Goal: Task Accomplishment & Management: Use online tool/utility

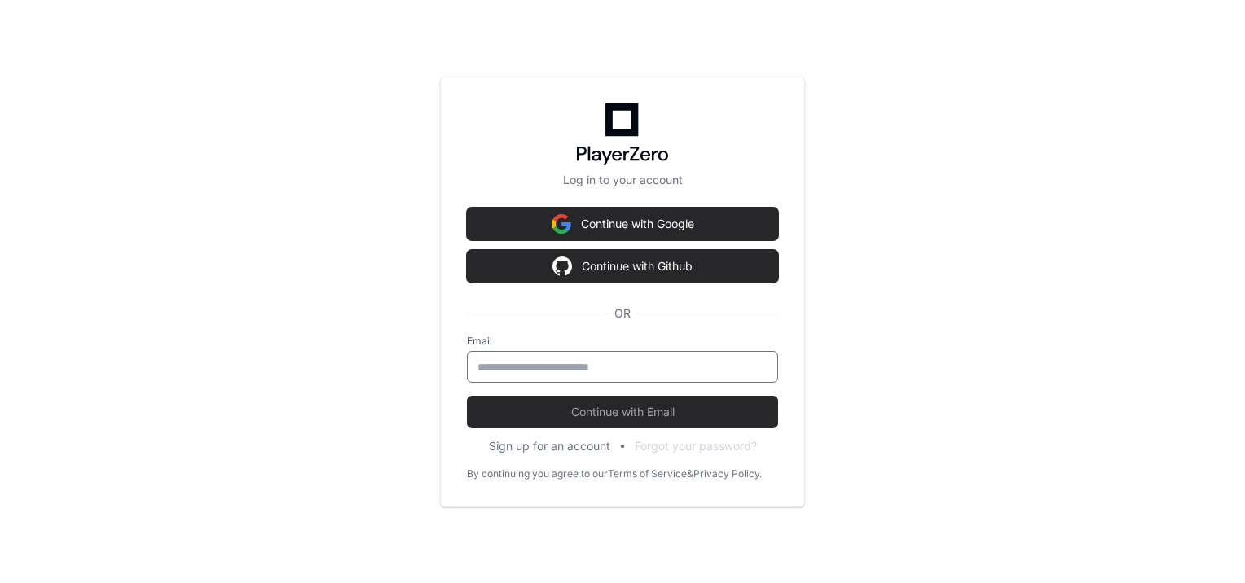
click at [606, 364] on input "email" at bounding box center [623, 367] width 290 height 16
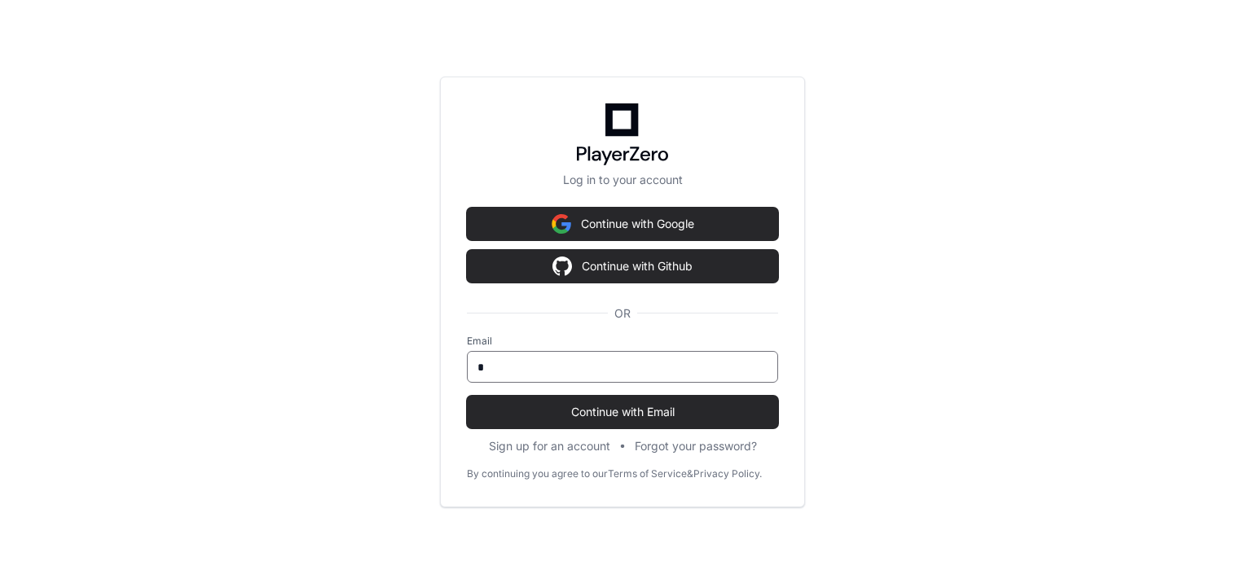
type input "**********"
click at [467, 396] on button "Continue with Email" at bounding box center [622, 412] width 311 height 33
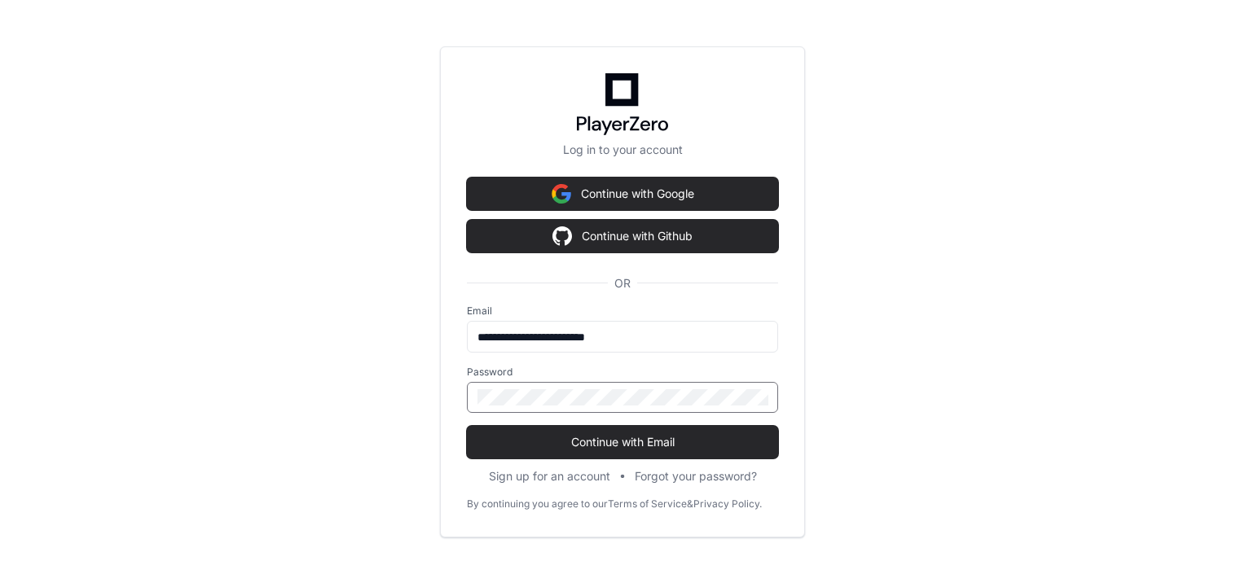
click at [467, 426] on button "Continue with Email" at bounding box center [622, 442] width 311 height 33
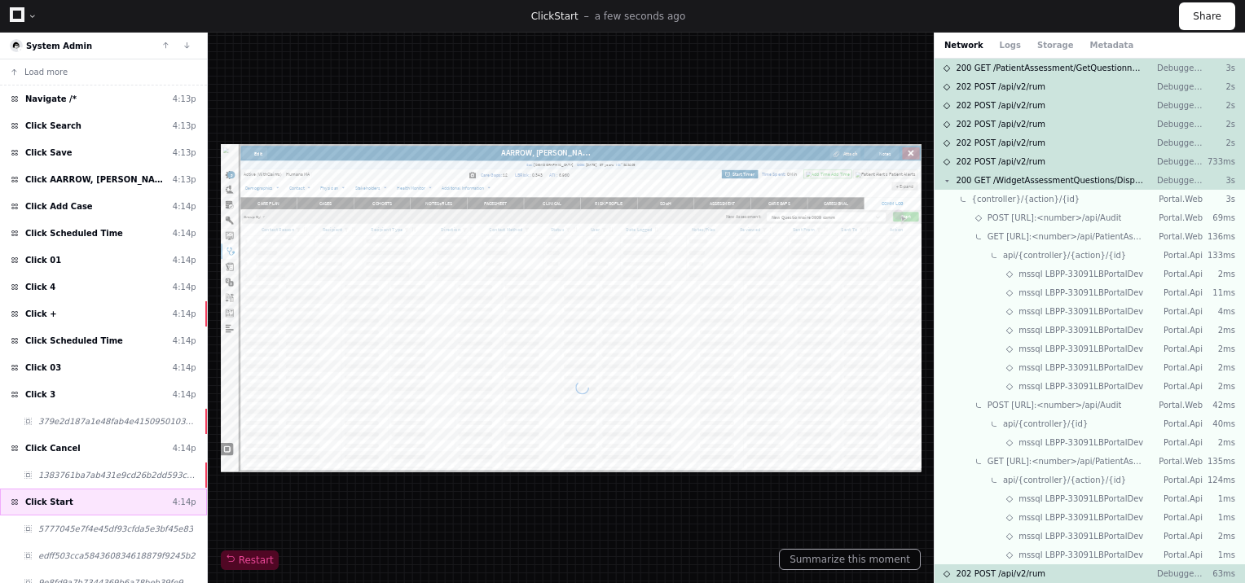
click at [128, 498] on div "Click Start 4:14p" at bounding box center [103, 502] width 207 height 27
click at [944, 180] on button at bounding box center [947, 181] width 8 height 8
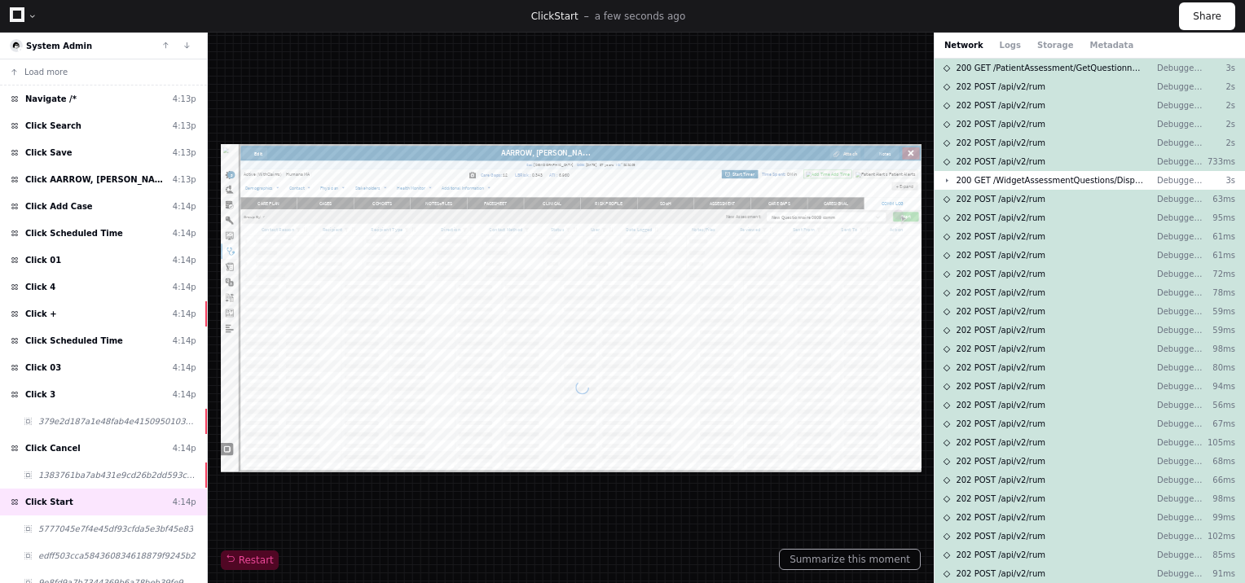
scroll to position [459, 0]
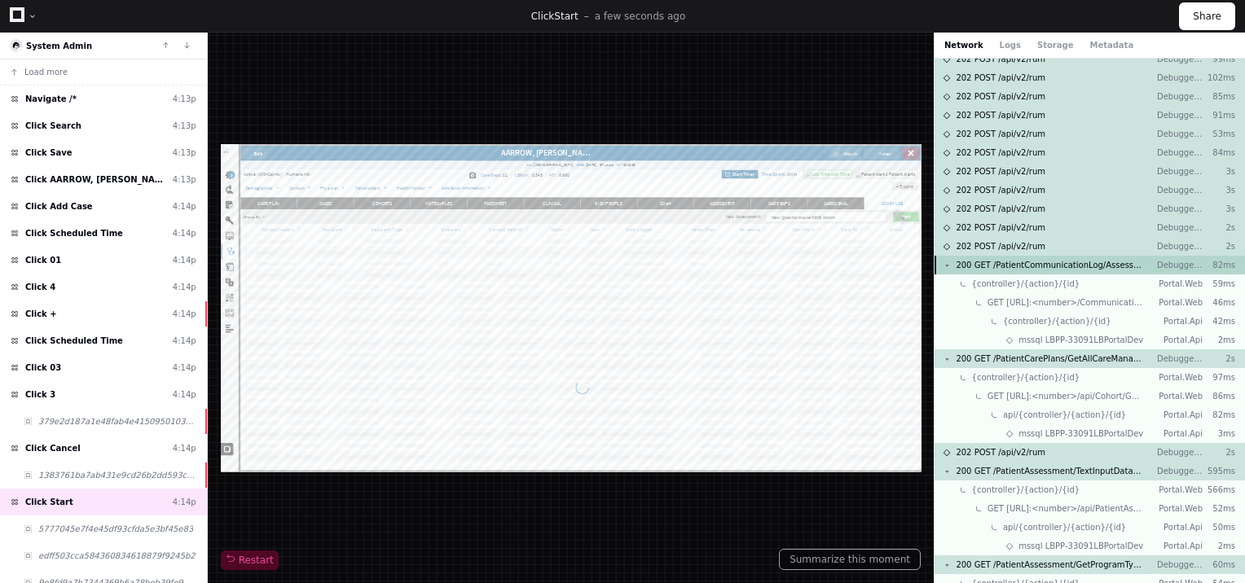
click at [945, 262] on button at bounding box center [947, 266] width 8 height 8
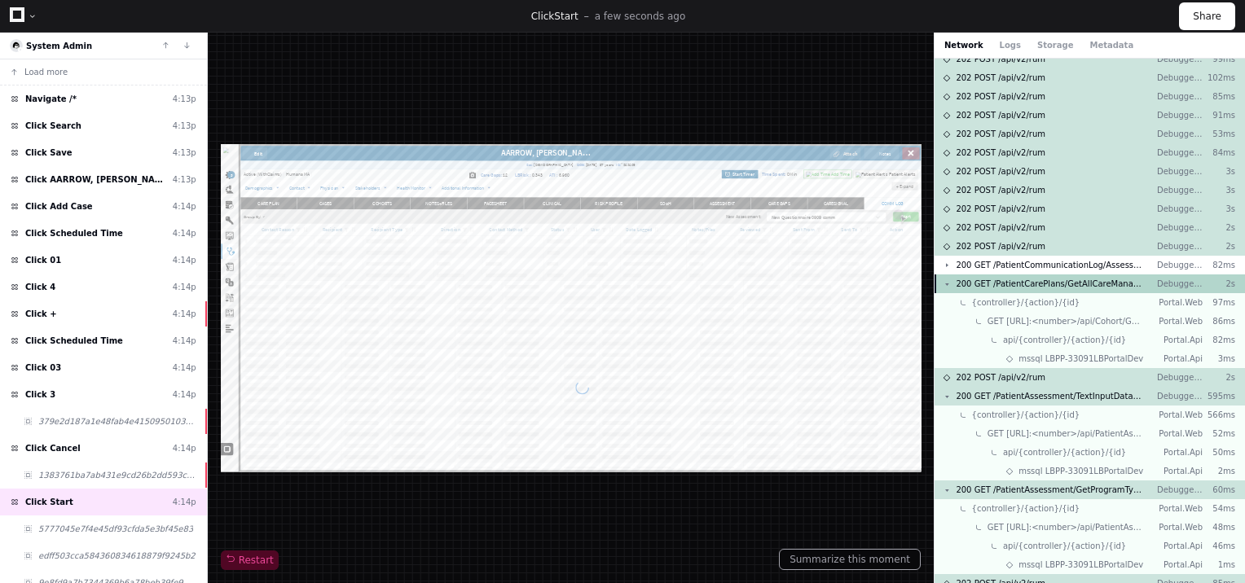
click at [943, 284] on button at bounding box center [947, 284] width 8 height 8
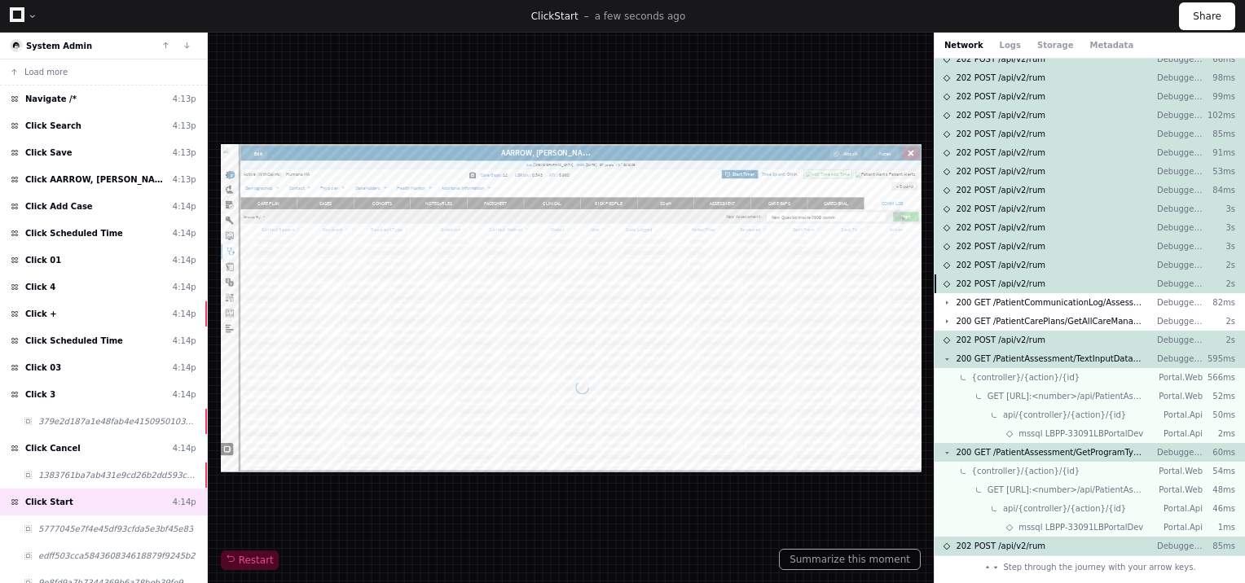
scroll to position [420, 0]
click at [1241, 163] on div "202 POST /api/v2/rum Debugger-Web 53ms" at bounding box center [1090, 172] width 310 height 19
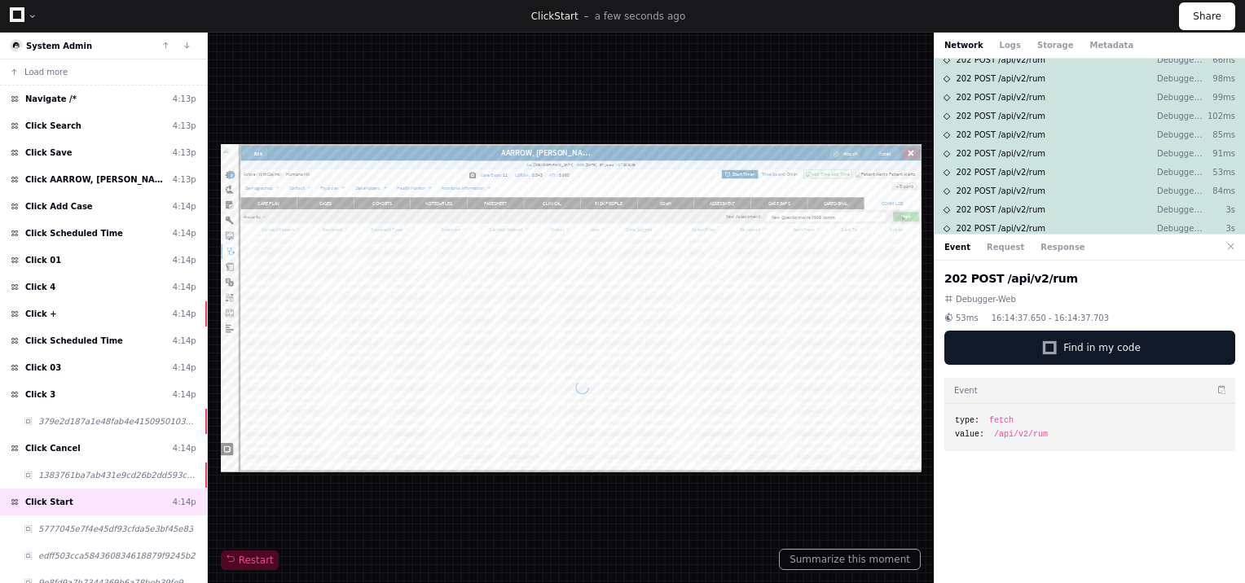
scroll to position [574, 0]
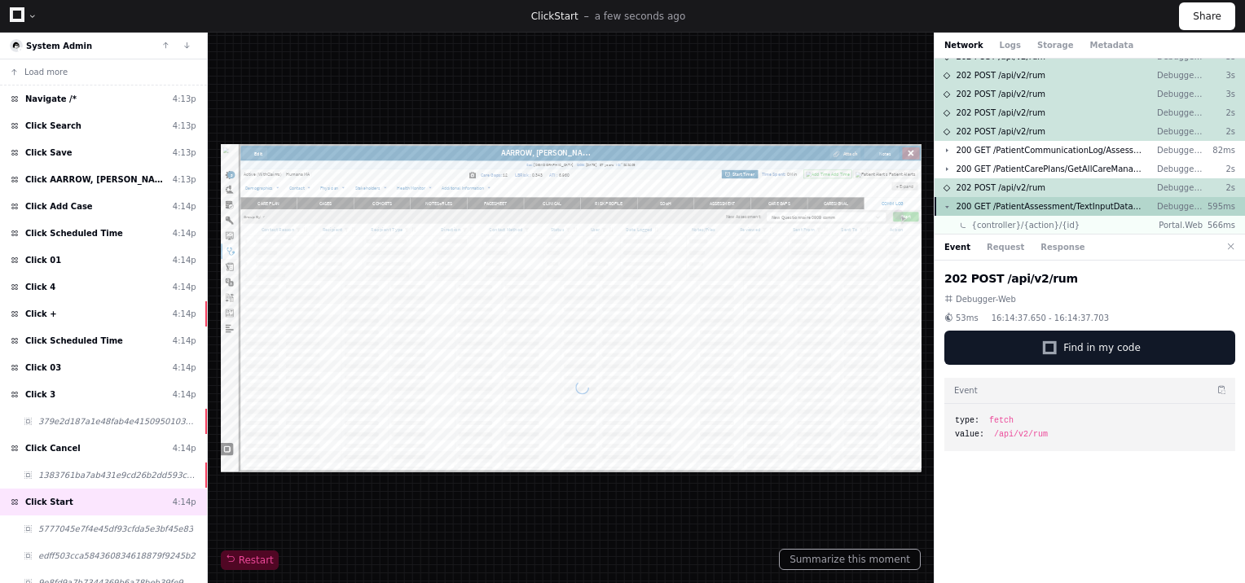
click at [1112, 205] on span "200 GET /PatientAssessment/TextInputDatabaseField" at bounding box center [1050, 206] width 188 height 12
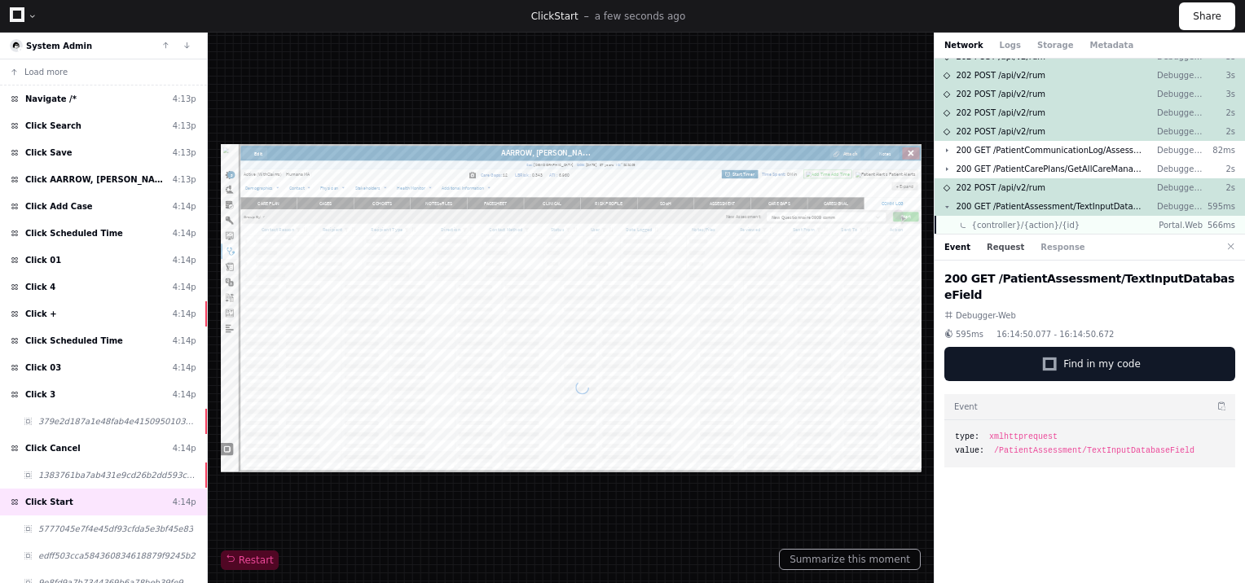
click at [1001, 248] on button "Request" at bounding box center [1005, 247] width 37 height 12
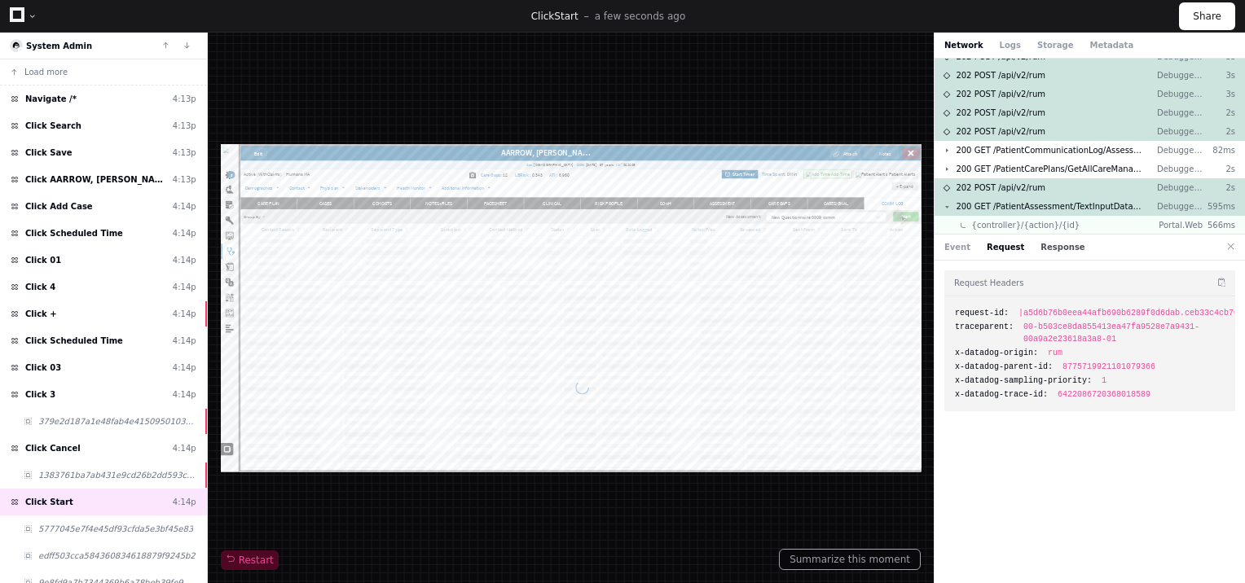
click at [1045, 251] on button "Response" at bounding box center [1063, 247] width 44 height 12
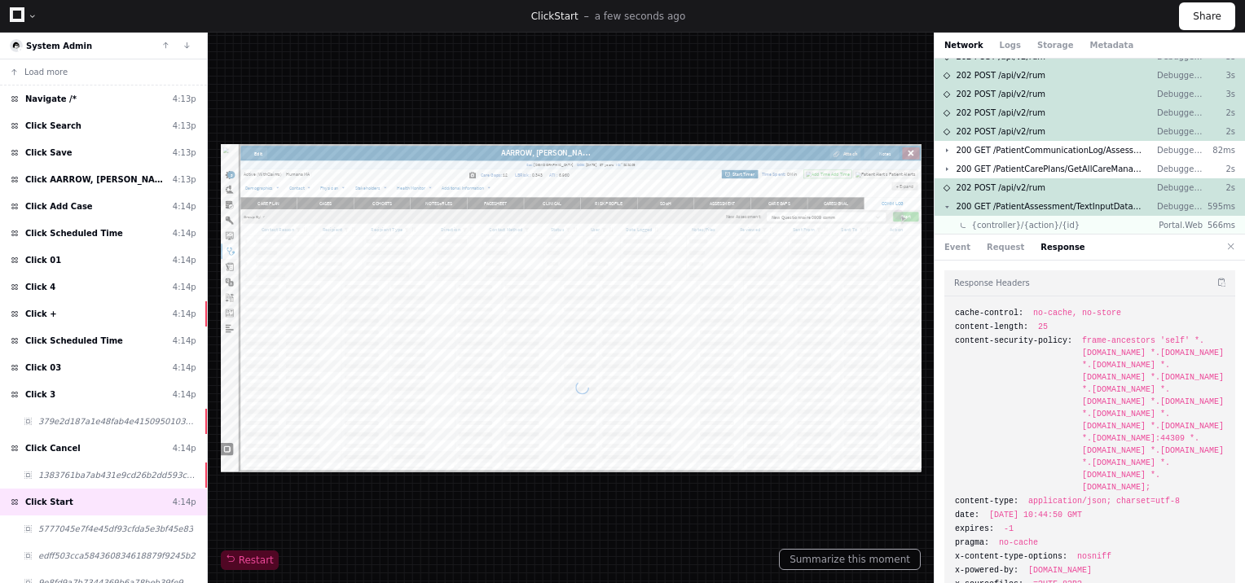
click at [1236, 408] on div "Response Headers cache-control: no-cache, no-store content-length: 25 content-s…" at bounding box center [1090, 425] width 310 height 329
click at [1097, 209] on span "200 GET /PatientAssessment/TextInputDatabaseField" at bounding box center [1050, 206] width 188 height 12
drag, startPoint x: 1097, startPoint y: 209, endPoint x: 988, endPoint y: 208, distance: 109.2
click at [988, 208] on span "200 GET /PatientAssessment/TextInputDatabaseField" at bounding box center [1050, 206] width 188 height 12
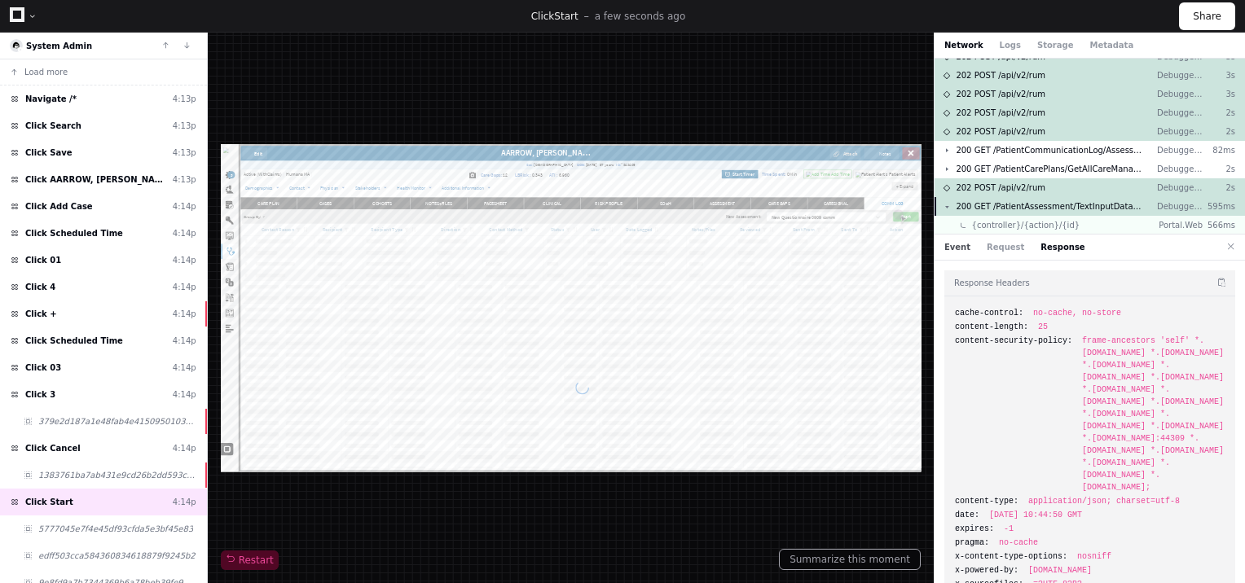
click at [958, 248] on button "Event" at bounding box center [957, 247] width 26 height 12
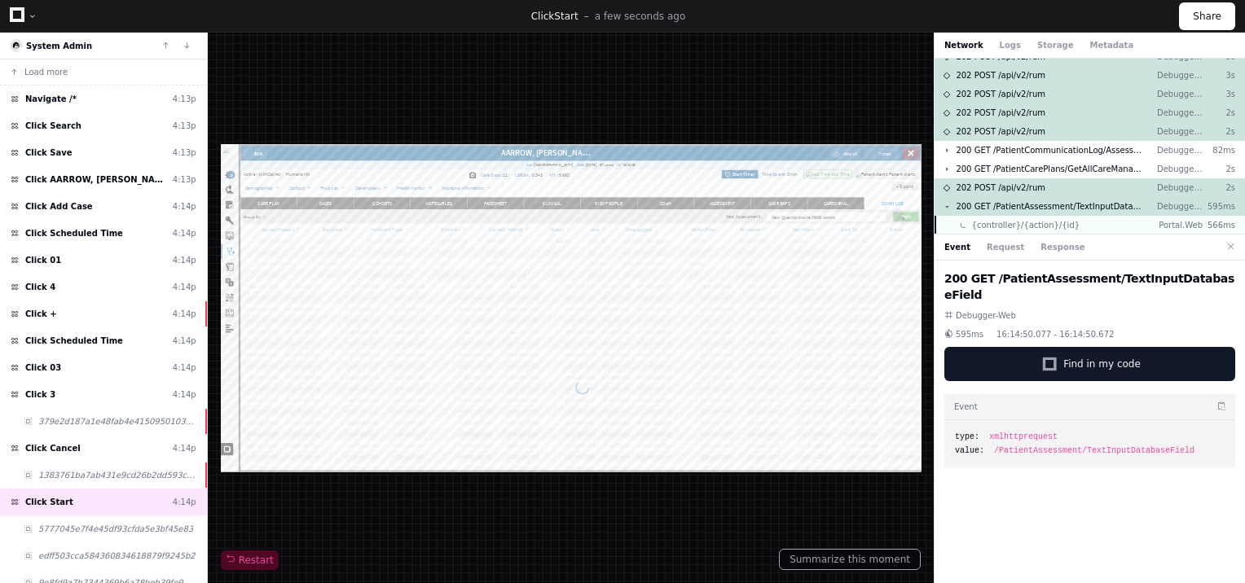
click at [1107, 445] on span "/PatientAssessment/TextInputDatabaseField" at bounding box center [1094, 451] width 200 height 12
click at [202, 495] on div "Click Start 4:14p" at bounding box center [103, 502] width 207 height 27
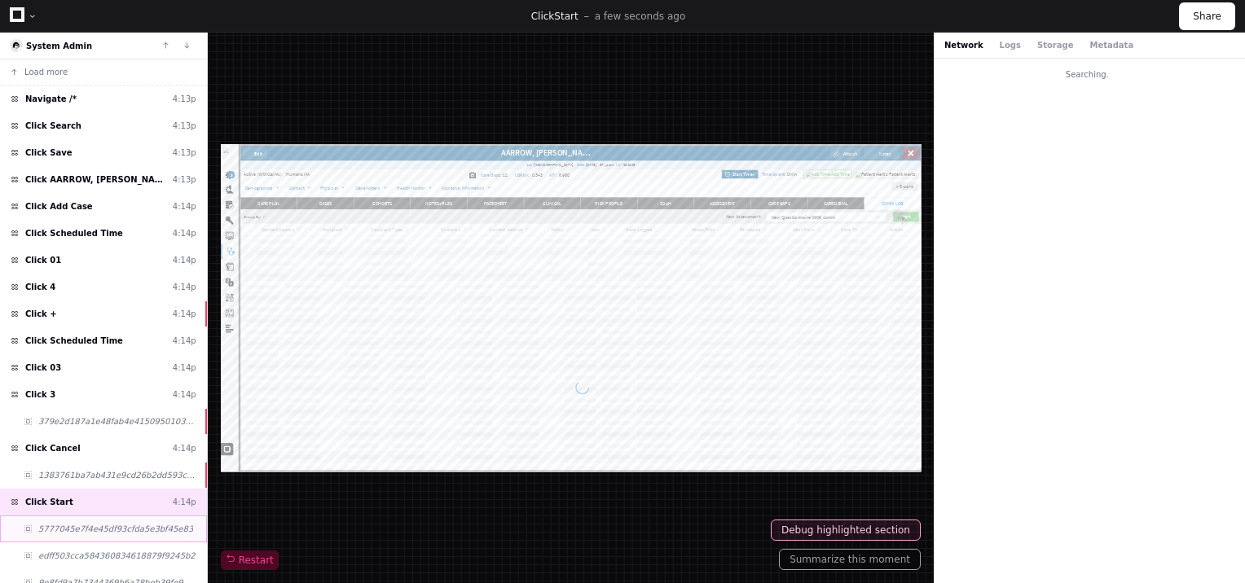
click at [134, 526] on span "5777045e7f4e45df93cfda5e3bf45e83" at bounding box center [115, 529] width 155 height 12
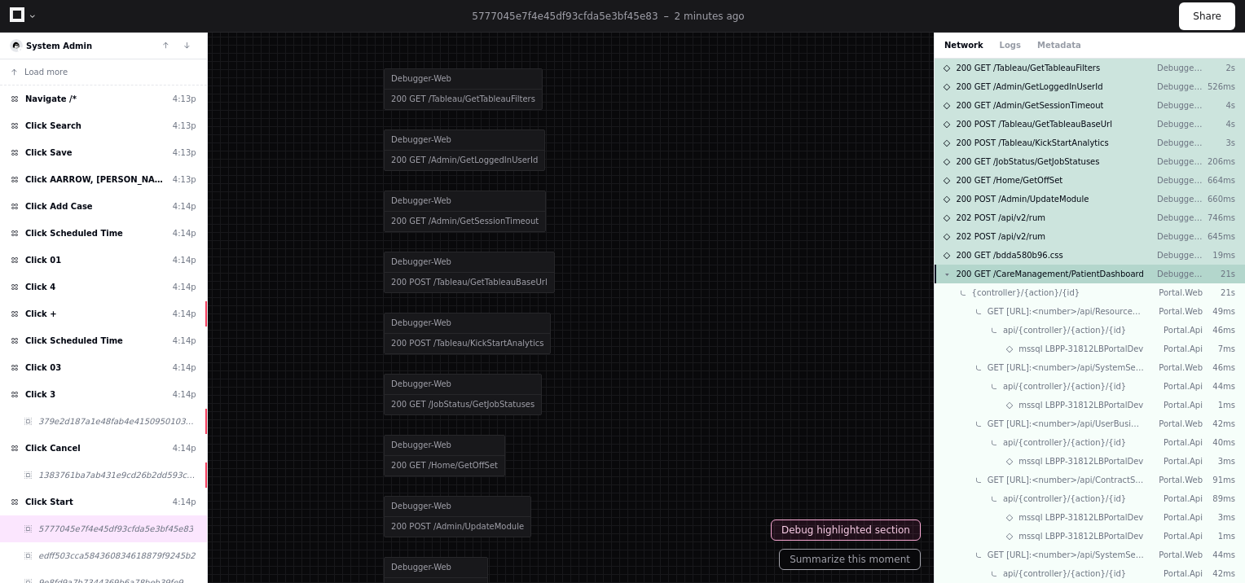
click at [943, 275] on button at bounding box center [947, 275] width 8 height 8
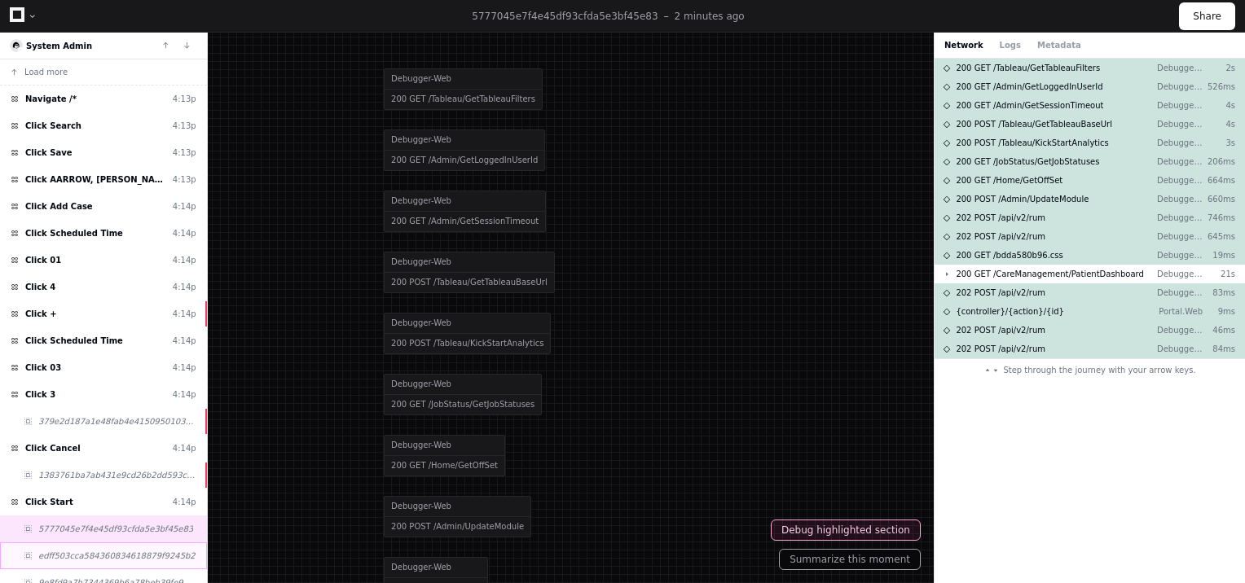
click at [127, 550] on span "edff503cca584360834618879f9245b2" at bounding box center [116, 556] width 157 height 12
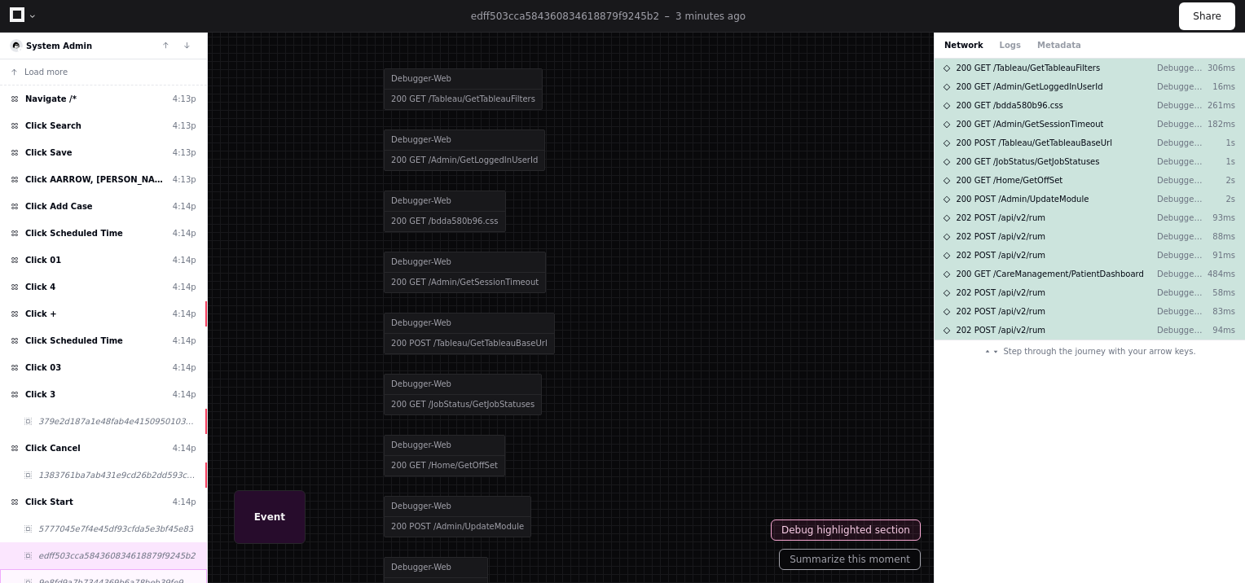
click at [143, 583] on html "Lightbeam Health Lightbeam Health Solutions Docs Feedback Home Pull Requests Us…" at bounding box center [622, 291] width 1245 height 583
click at [151, 580] on span "9e8fd9a7b7344369b6a78beb39fe97e8" at bounding box center [117, 583] width 158 height 12
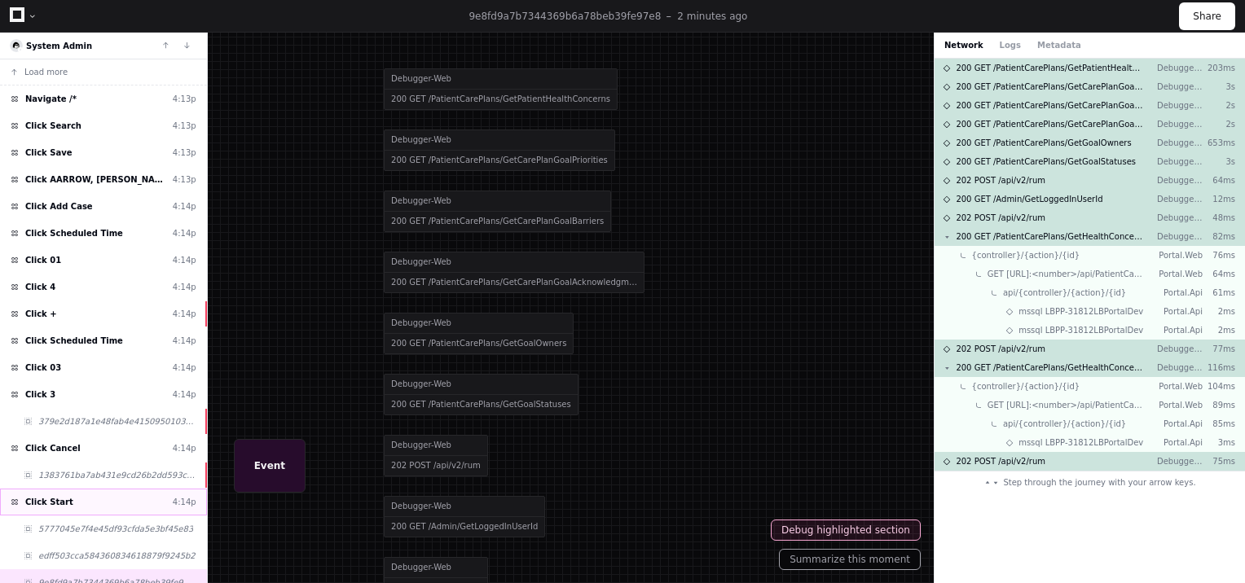
click at [81, 497] on div "Click Start 4:14p" at bounding box center [103, 502] width 207 height 27
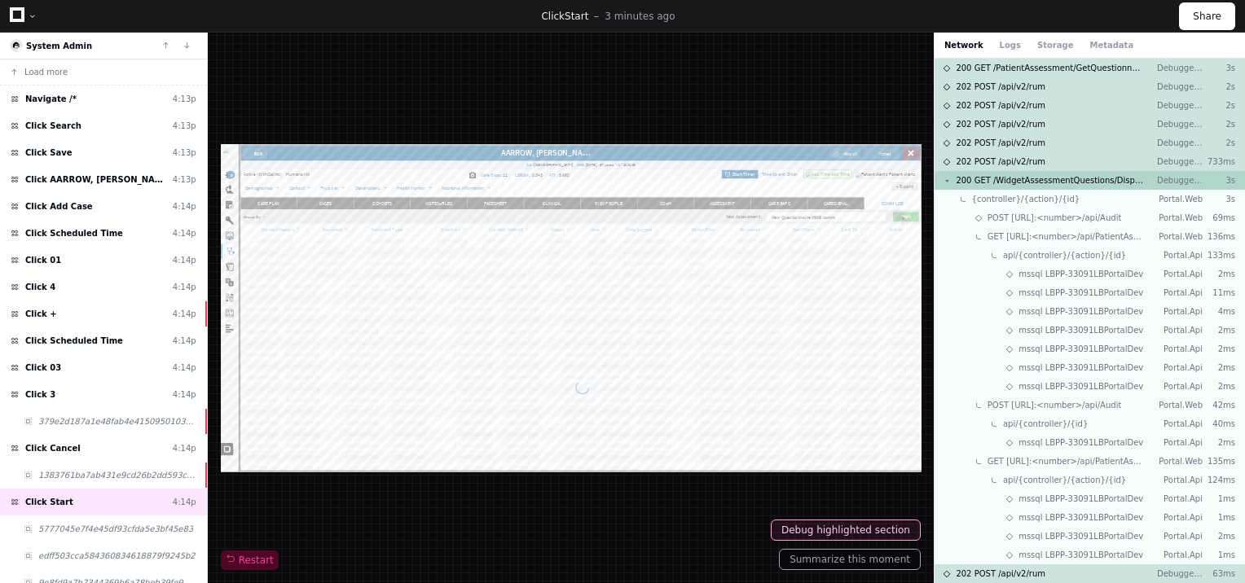
click at [945, 180] on button at bounding box center [947, 181] width 8 height 8
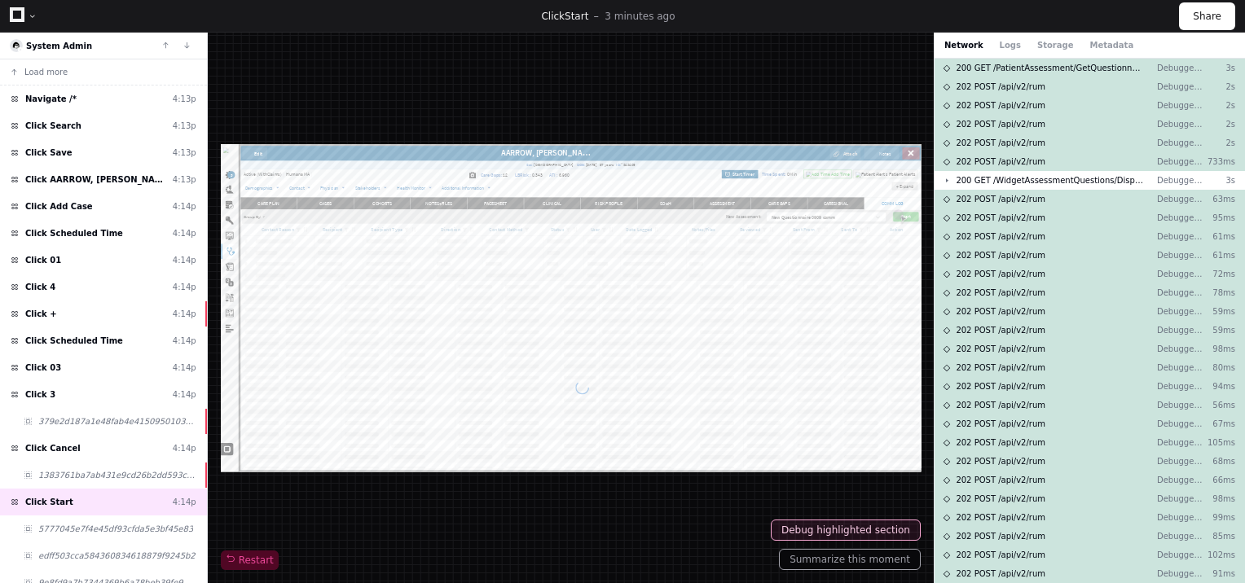
scroll to position [459, 0]
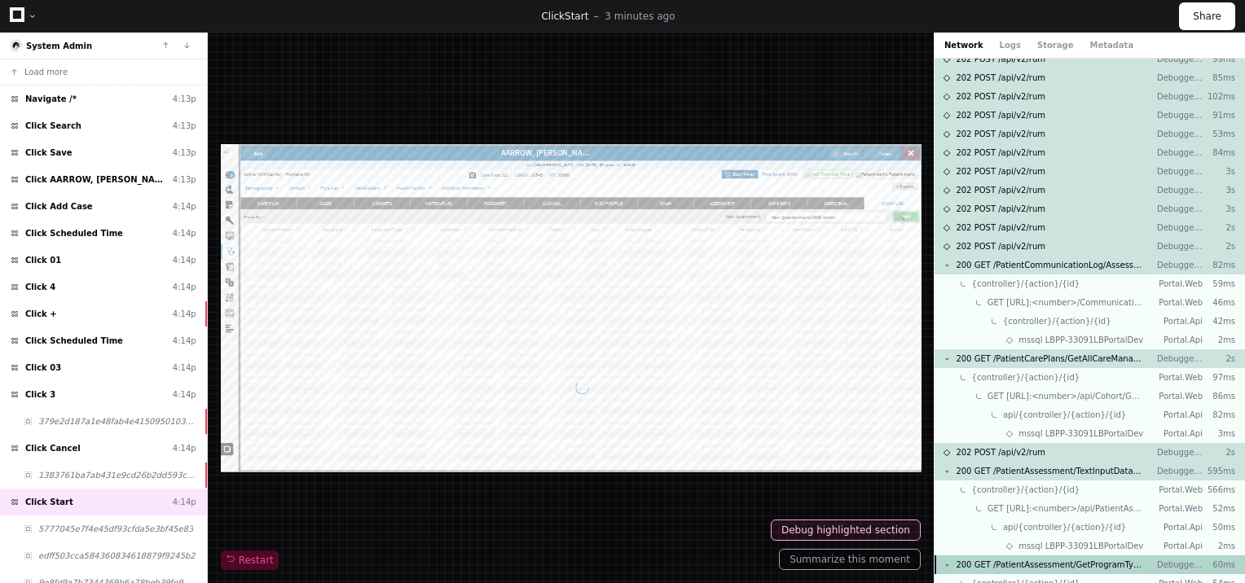
click at [1117, 559] on span "200 GET /PatientAssessment/GetProgramTypeForPatientAssessment" at bounding box center [1050, 565] width 188 height 12
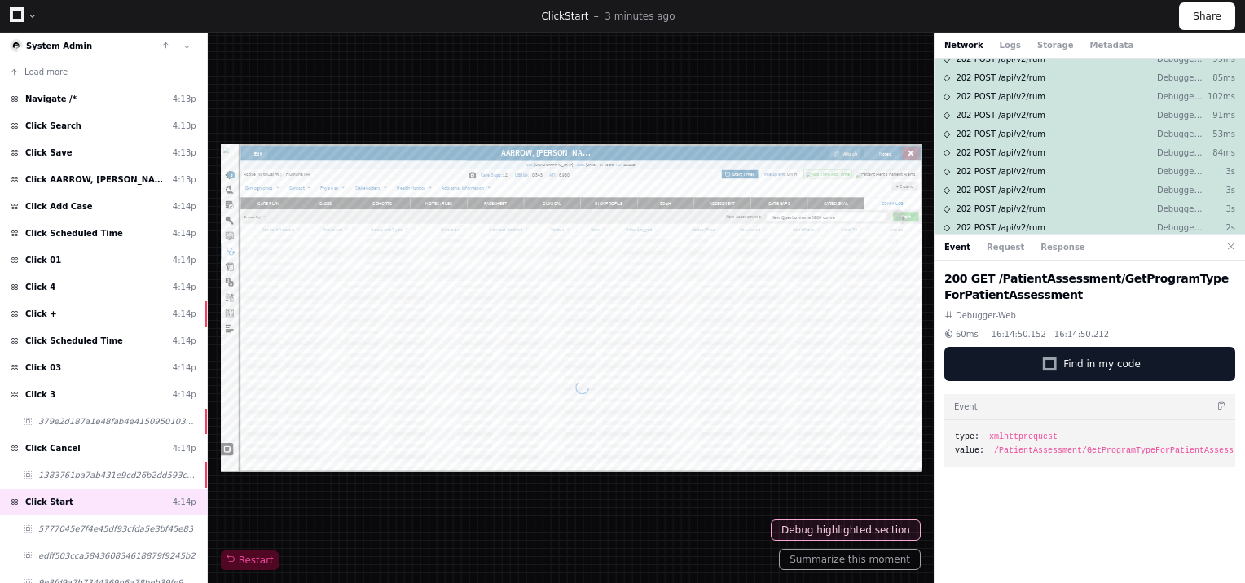
scroll to position [570, 0]
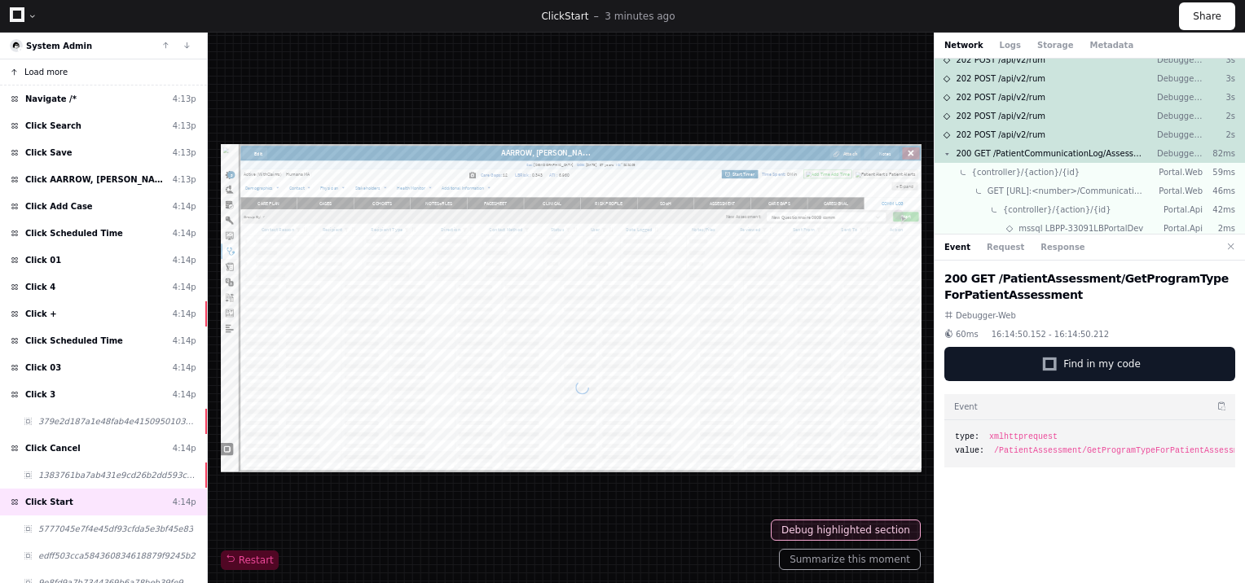
click at [55, 77] on span "Load more" at bounding box center [45, 72] width 43 height 12
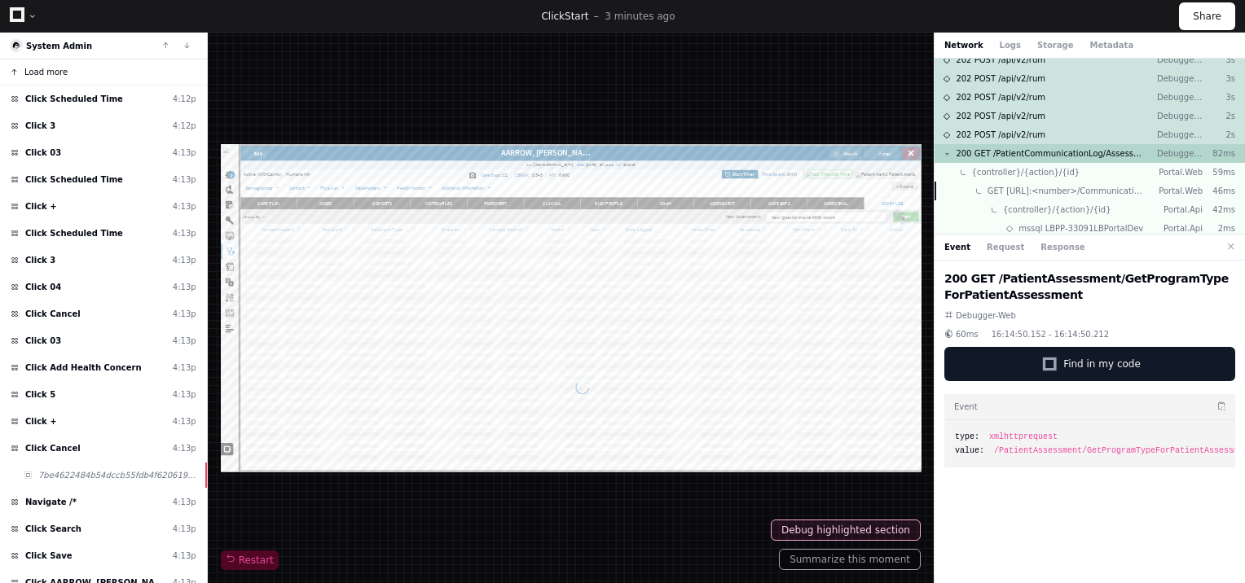
click at [945, 153] on button at bounding box center [947, 154] width 8 height 8
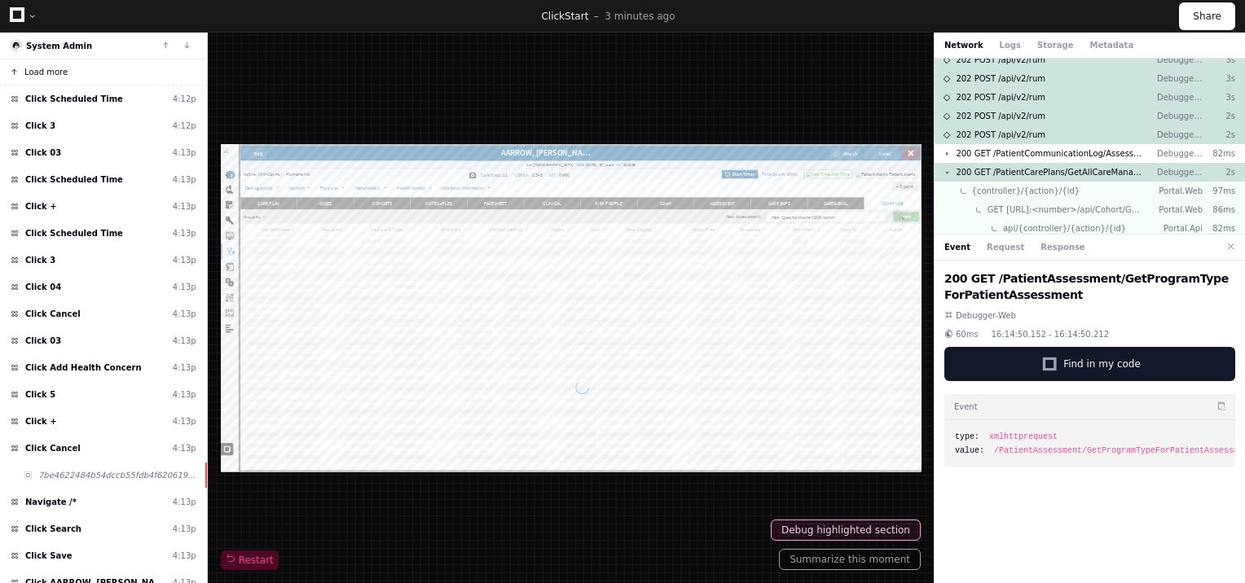
scroll to position [724, 0]
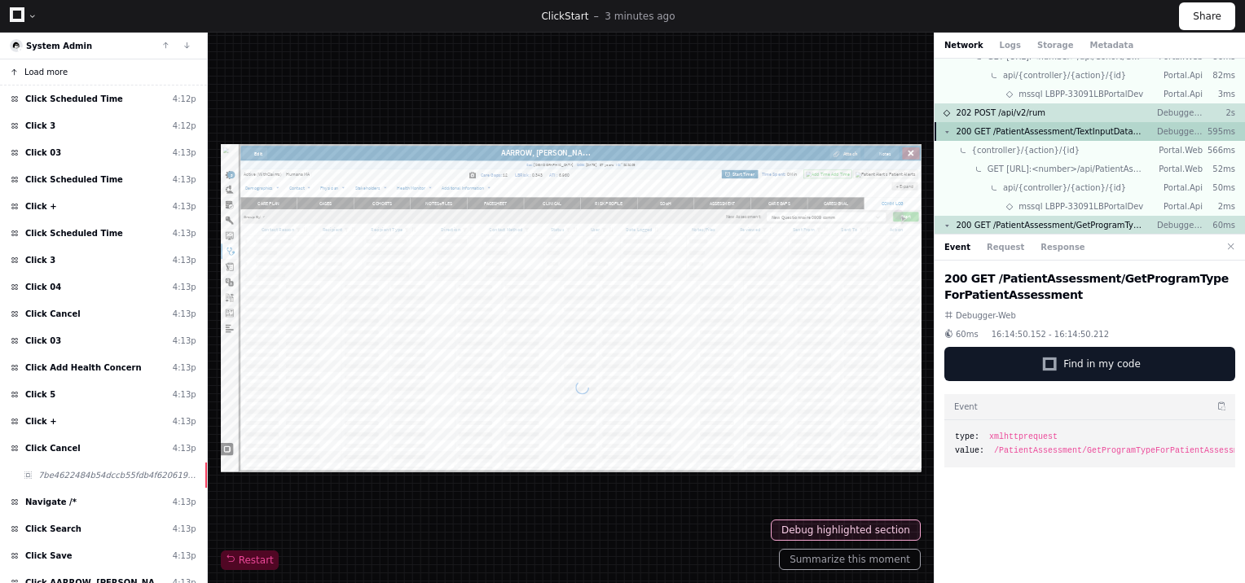
click at [949, 128] on button at bounding box center [947, 132] width 8 height 8
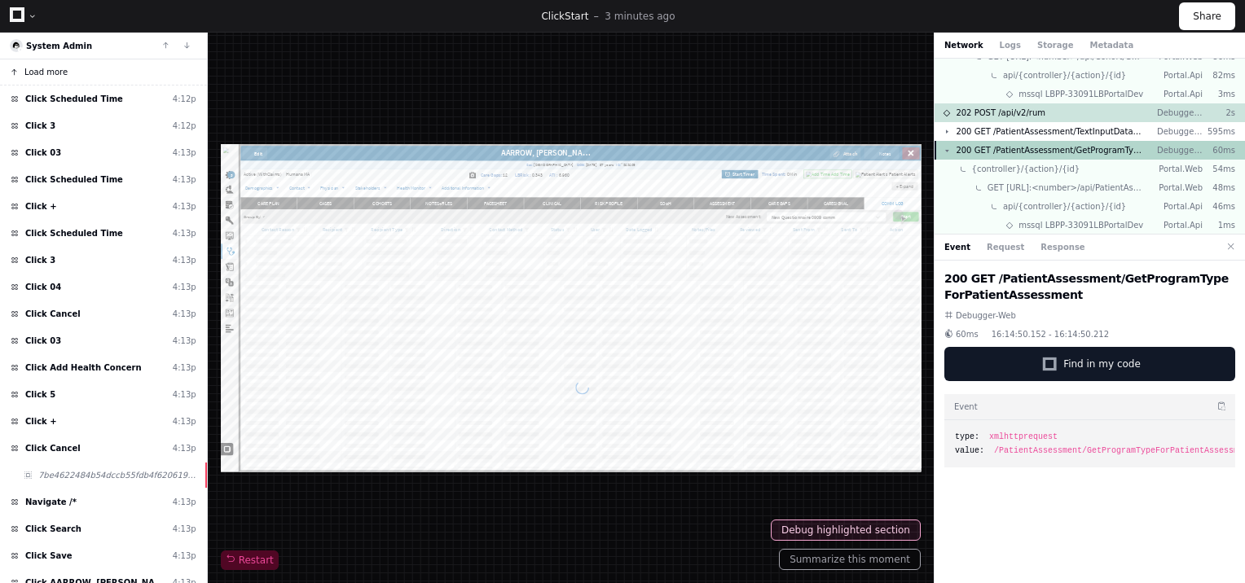
click at [949, 147] on button at bounding box center [947, 151] width 8 height 8
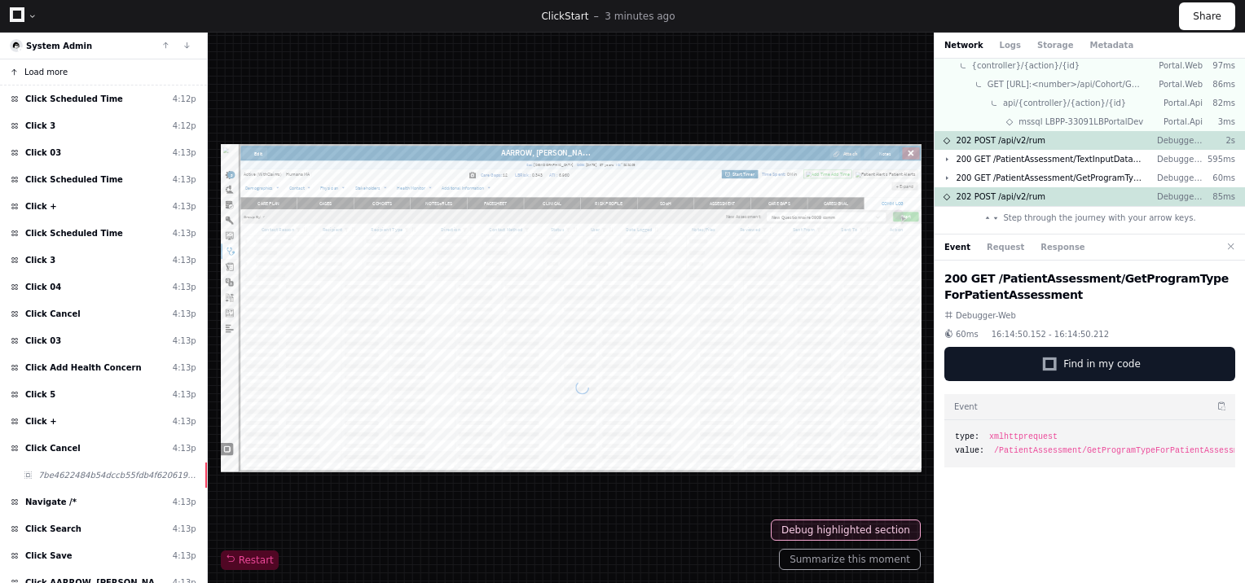
scroll to position [543, 0]
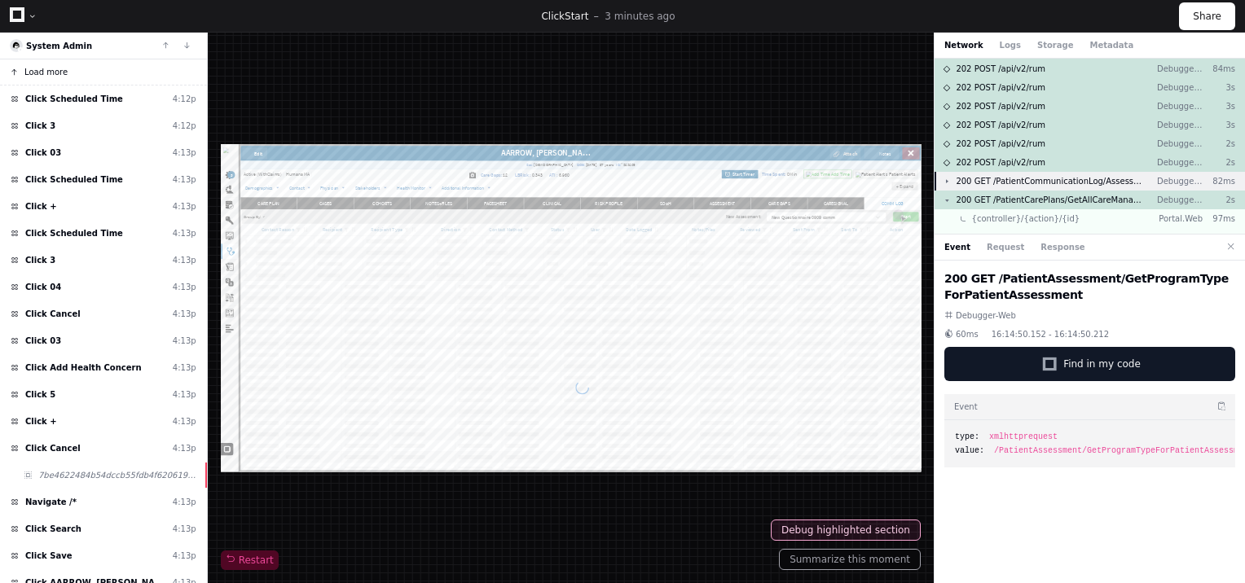
click at [1094, 180] on span "200 GET /PatientCommunicationLog/AssessmentPETaskCommunicationSave" at bounding box center [1050, 181] width 188 height 12
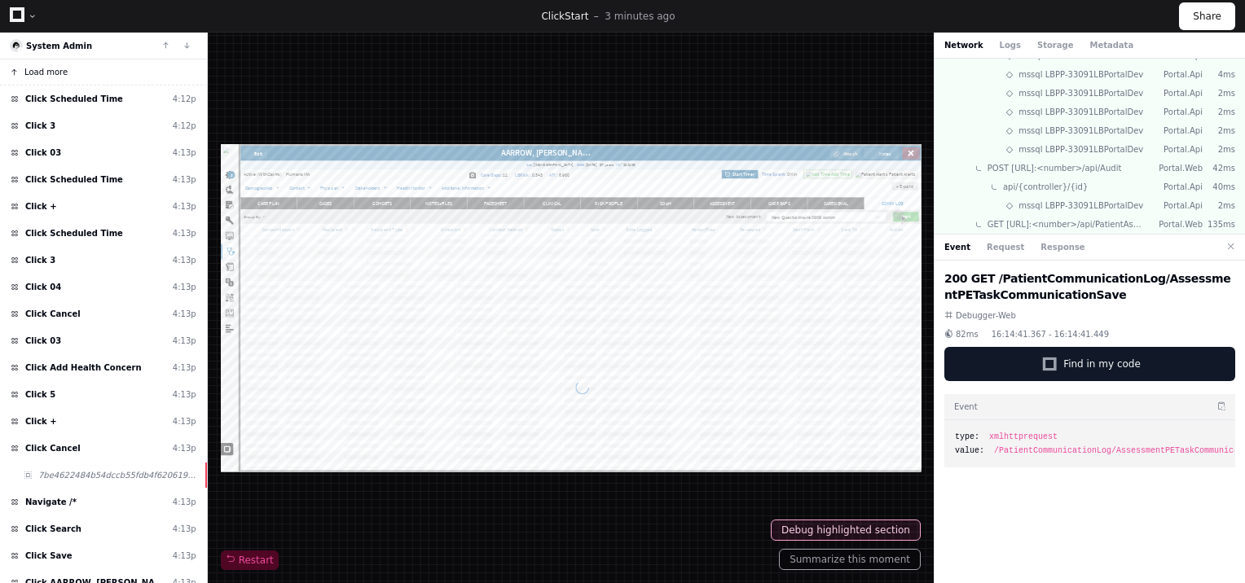
scroll to position [0, 0]
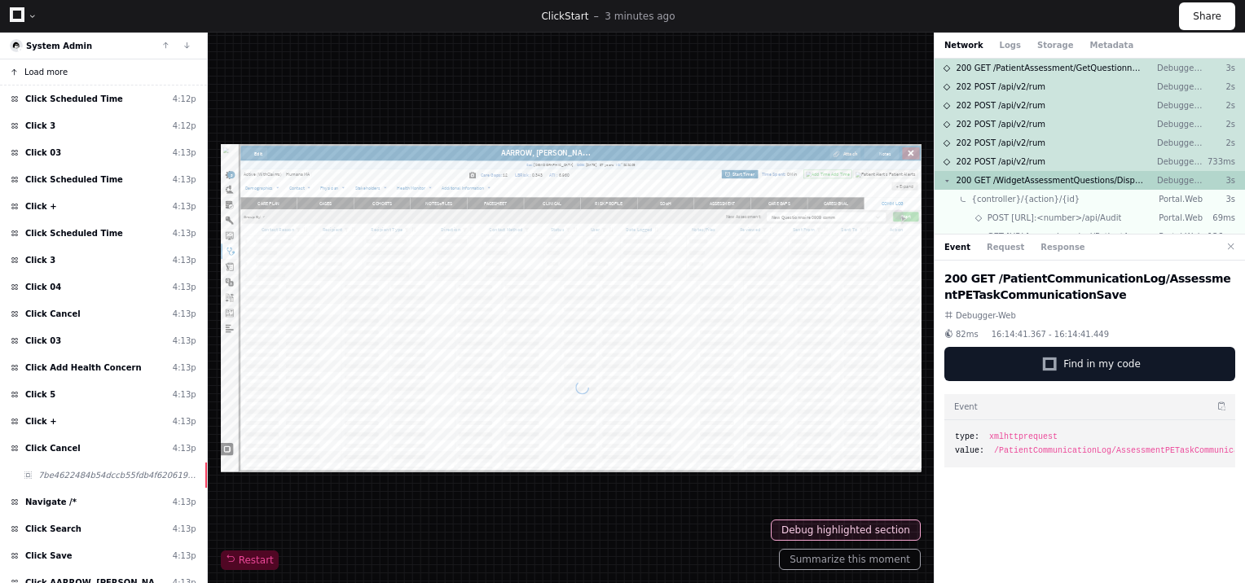
click at [947, 179] on button at bounding box center [947, 181] width 8 height 8
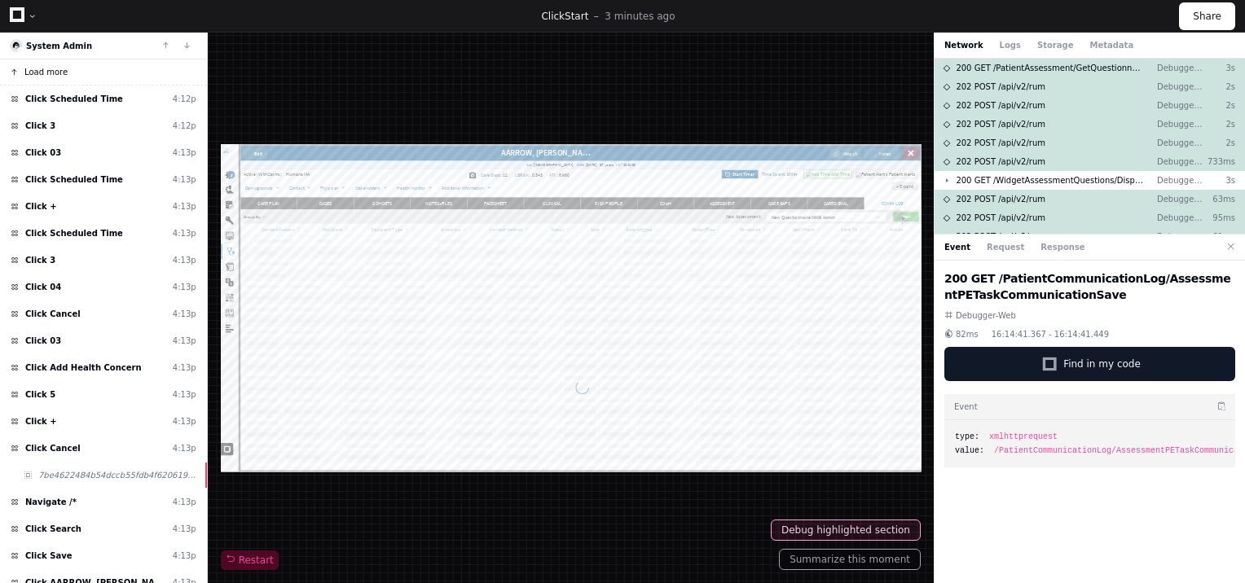
scroll to position [696, 0]
